Goal: Navigation & Orientation: Find specific page/section

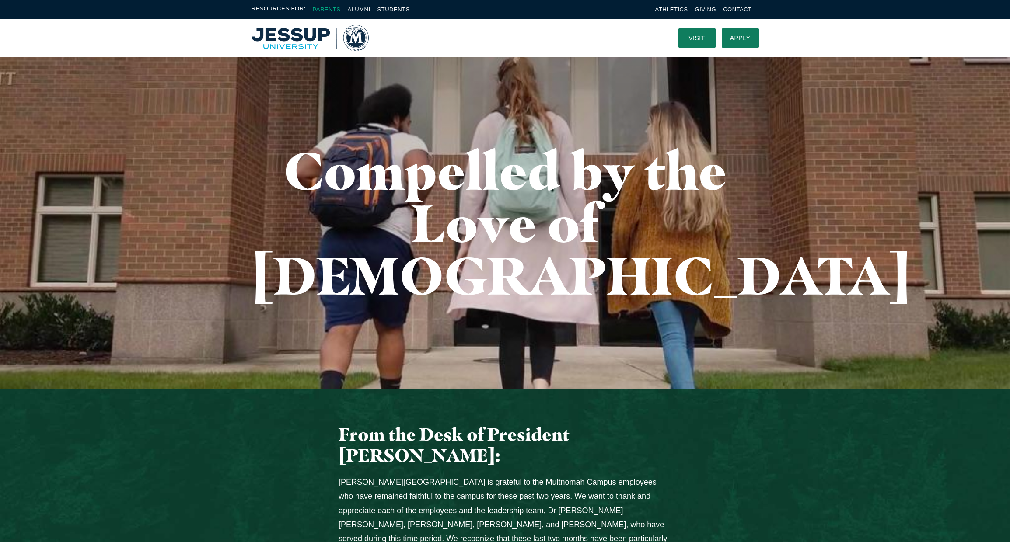
click at [333, 9] on link "Parents" at bounding box center [327, 9] width 28 height 7
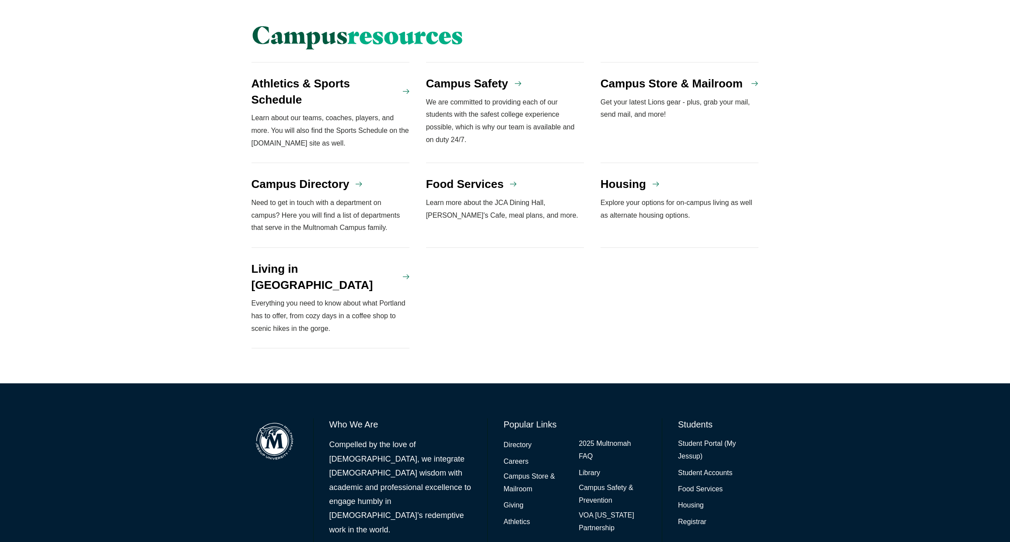
scroll to position [773, 0]
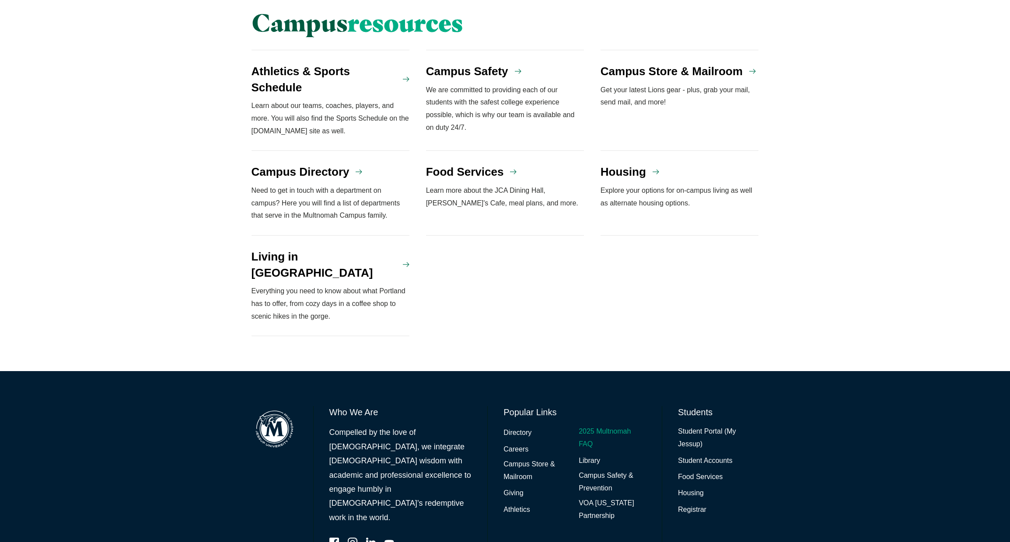
click at [605, 426] on link "2025 Multnomah FAQ" at bounding box center [612, 438] width 67 height 25
